Goal: Task Accomplishment & Management: Complete application form

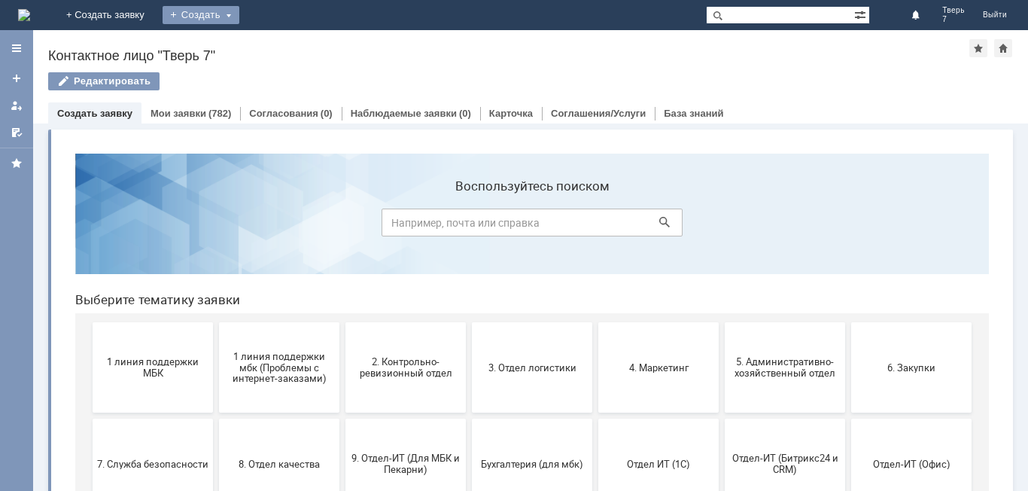
click at [239, 18] on div "Создать" at bounding box center [201, 15] width 77 height 18
click at [280, 45] on link "Заявка" at bounding box center [223, 45] width 114 height 18
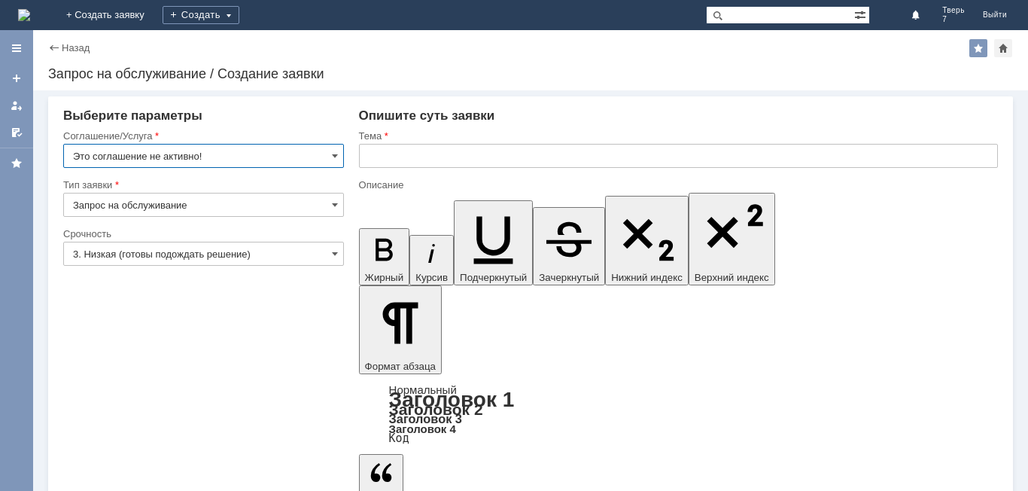
click at [326, 152] on input "Это соглашение не активно!" at bounding box center [203, 156] width 281 height 24
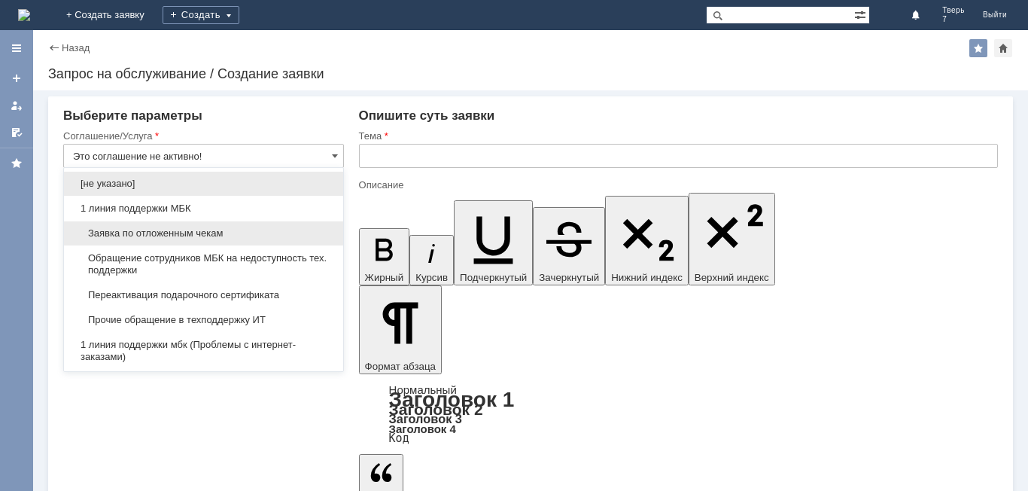
click at [175, 230] on span "Заявка по отложенным чекам" at bounding box center [203, 233] width 261 height 12
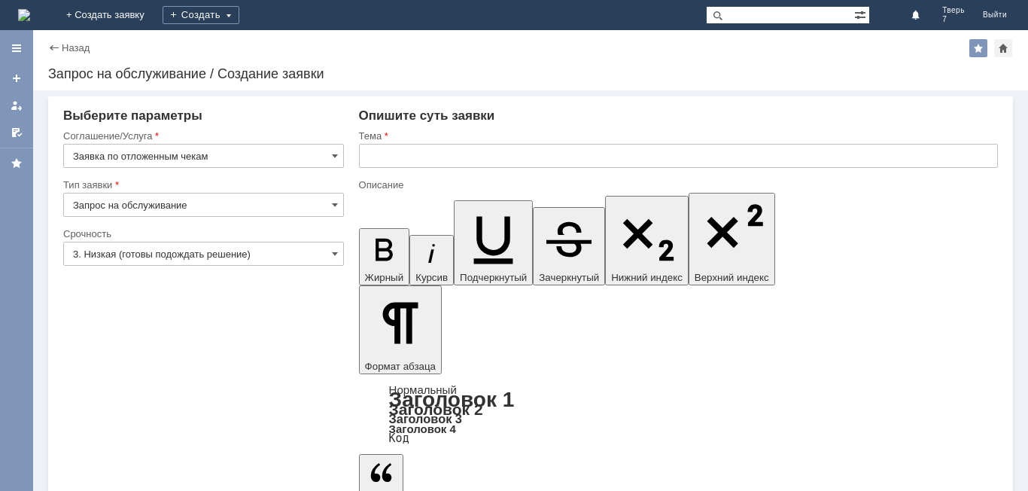
type input "Заявка по отложенным чекам"
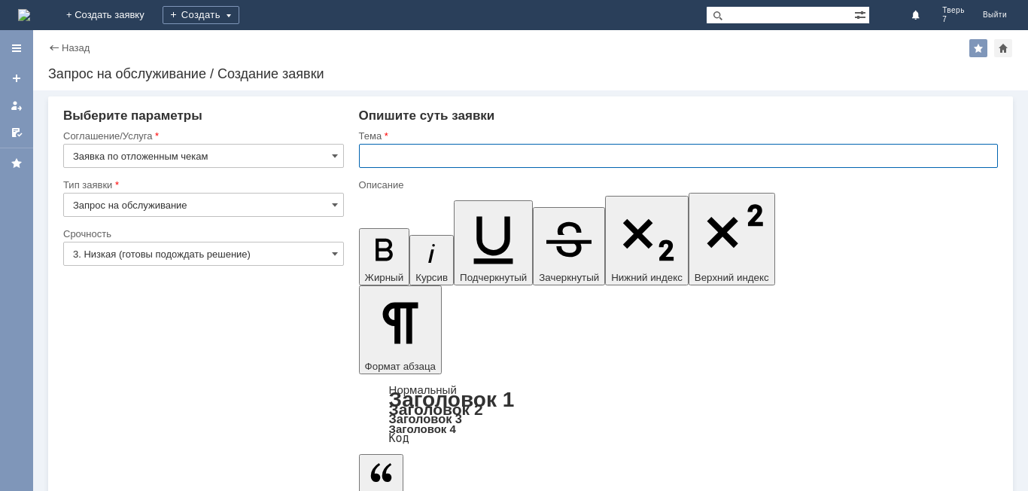
click at [409, 154] on input "text" at bounding box center [678, 156] width 639 height 24
type input "оч"
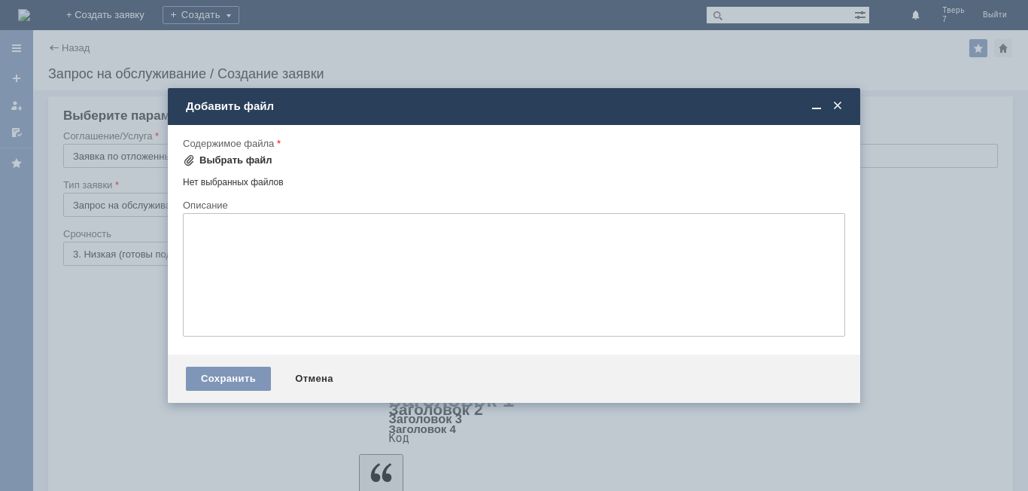
click at [247, 160] on div "Выбрать файл" at bounding box center [235, 160] width 73 height 12
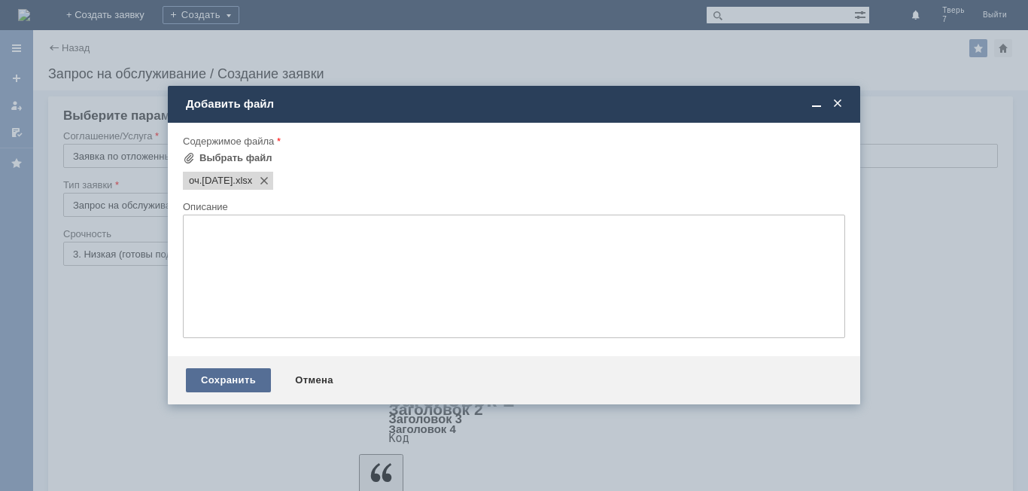
click at [221, 375] on div "Сохранить" at bounding box center [228, 380] width 85 height 24
